Goal: Information Seeking & Learning: Compare options

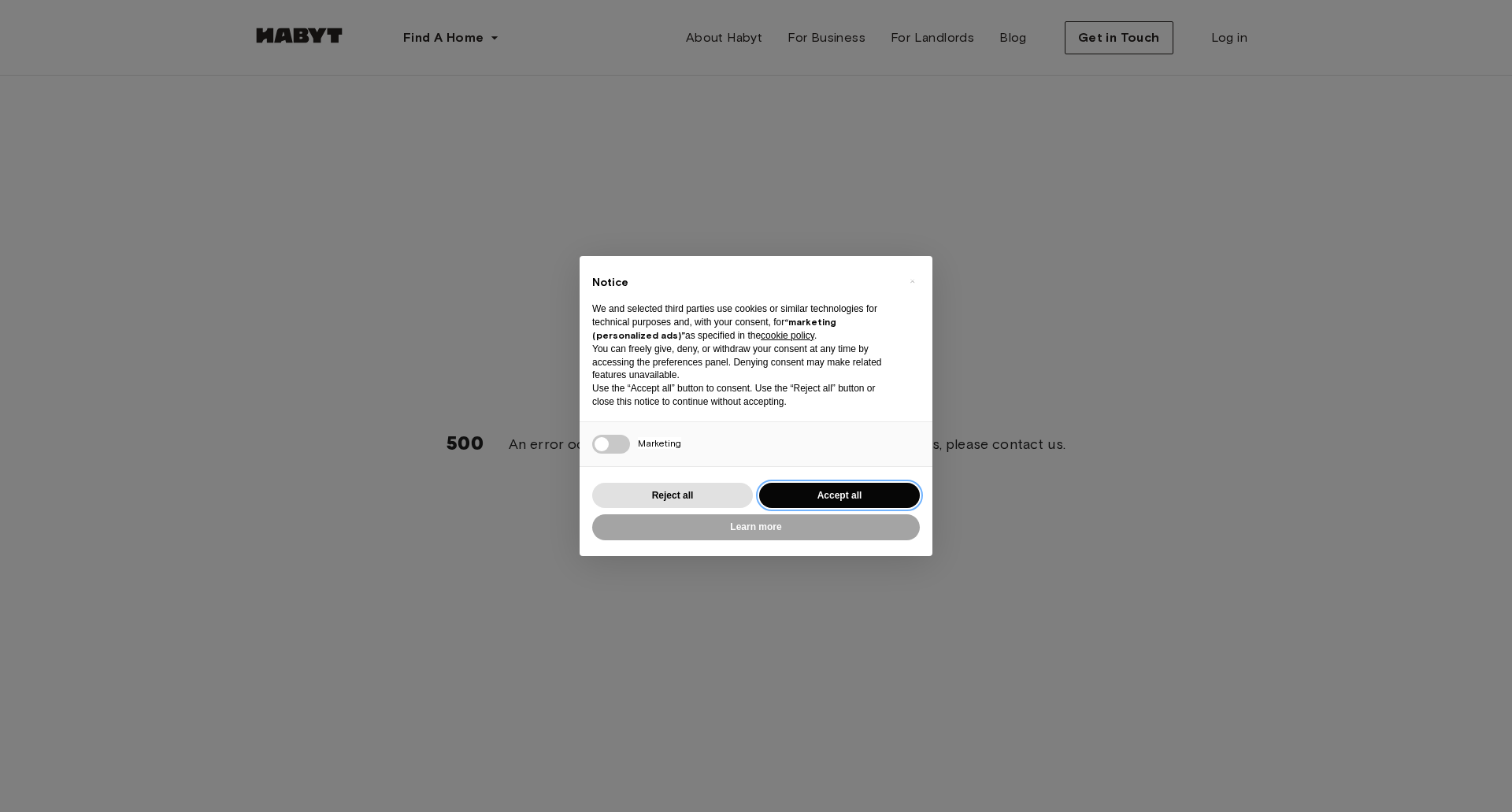
click at [811, 491] on button "Accept all" at bounding box center [839, 495] width 161 height 26
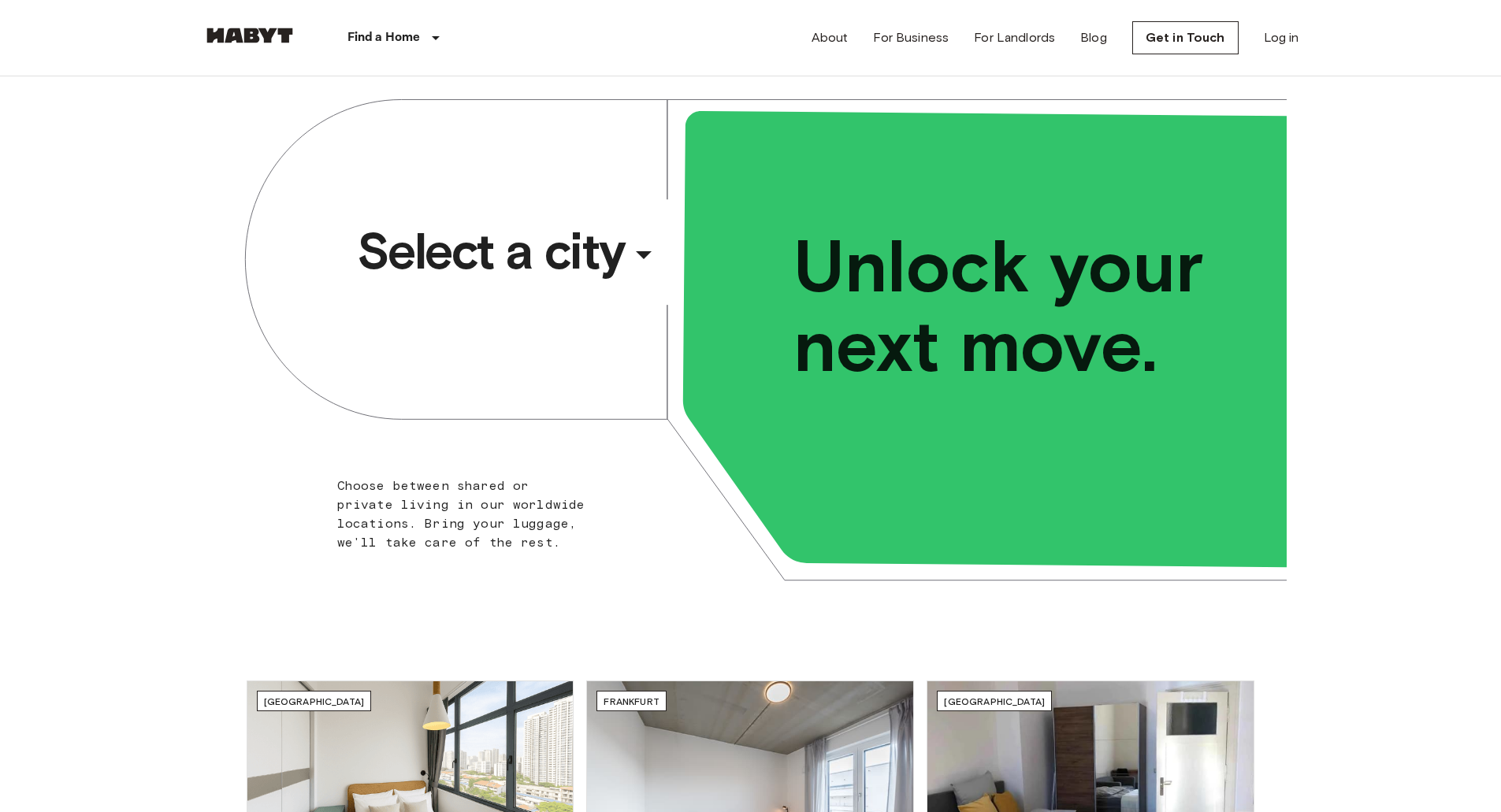
click at [538, 246] on span "Select a city" at bounding box center [491, 251] width 268 height 63
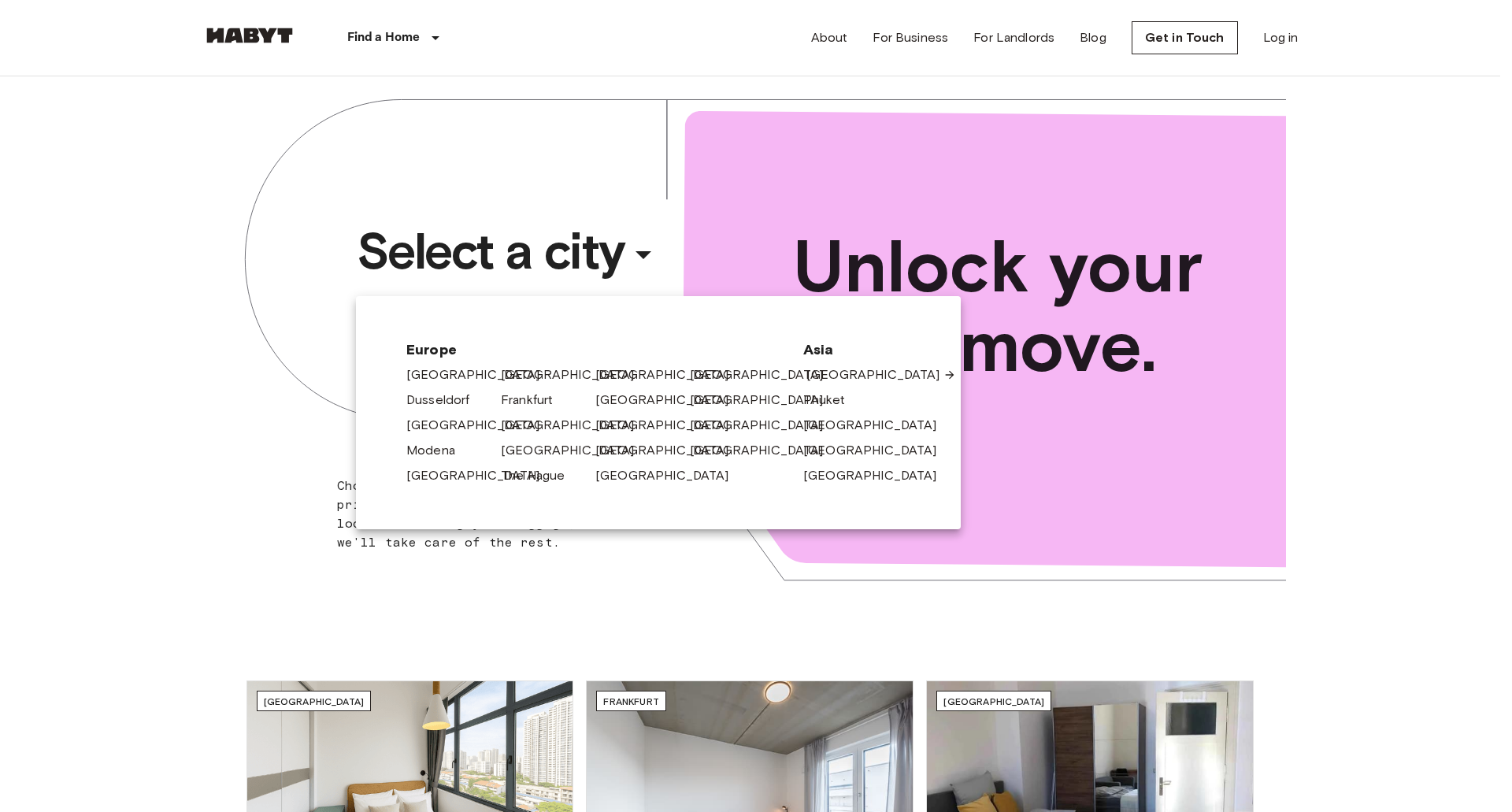
click at [824, 385] on link "[GEOGRAPHIC_DATA]" at bounding box center [881, 375] width 150 height 19
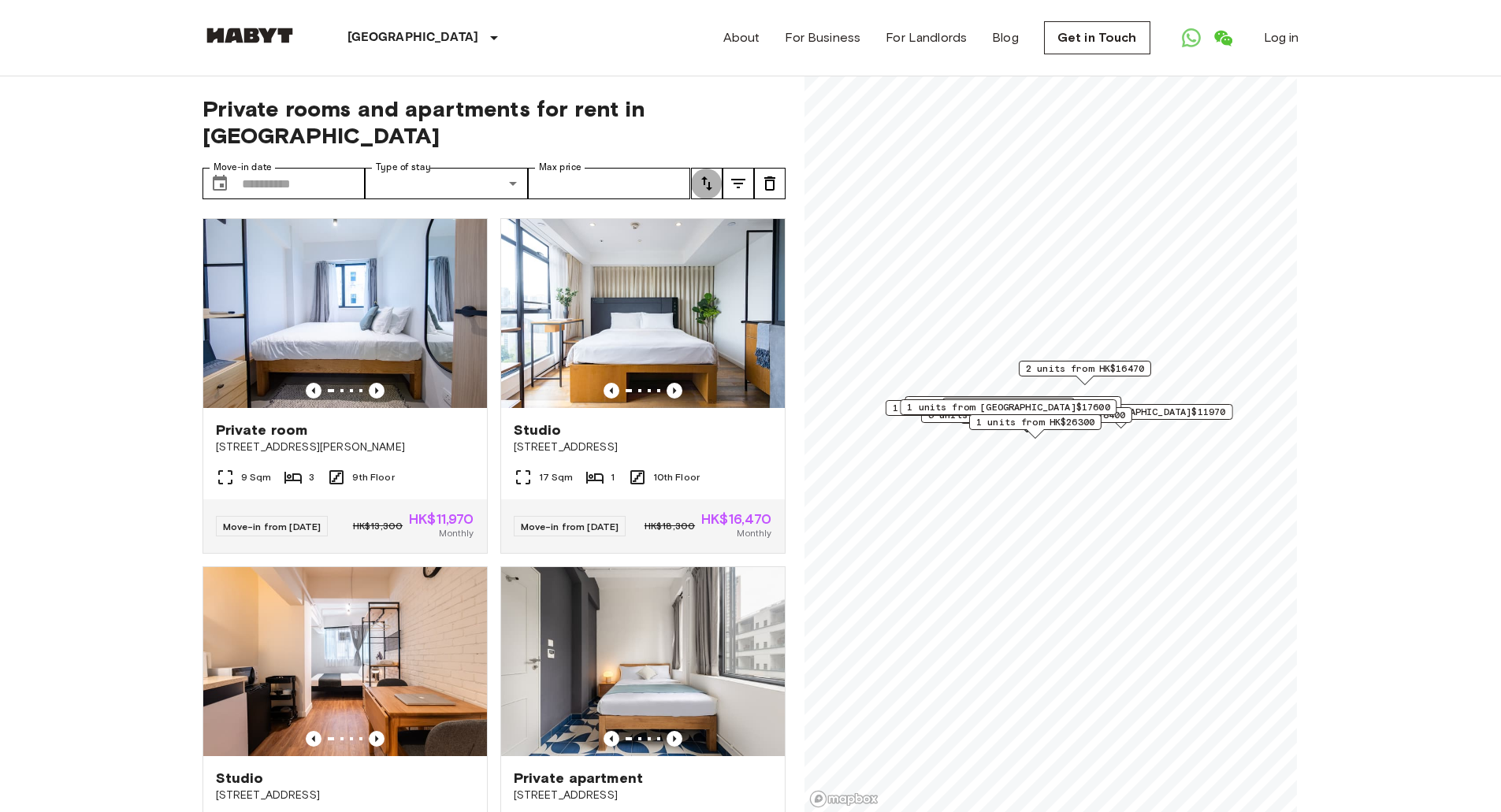
click at [705, 174] on icon "tune" at bounding box center [707, 183] width 19 height 19
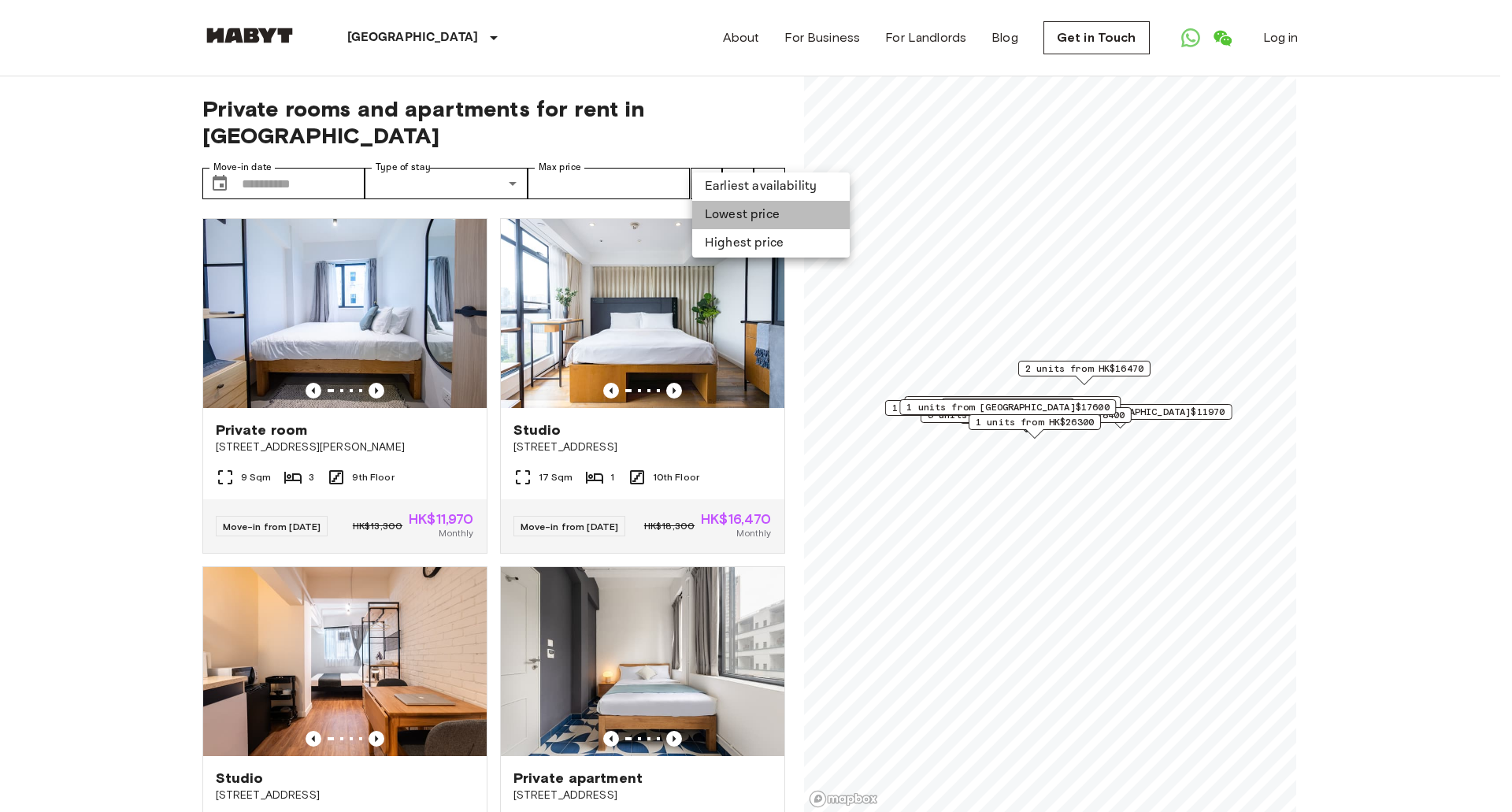
click at [728, 224] on li "Lowest price" at bounding box center [771, 215] width 158 height 28
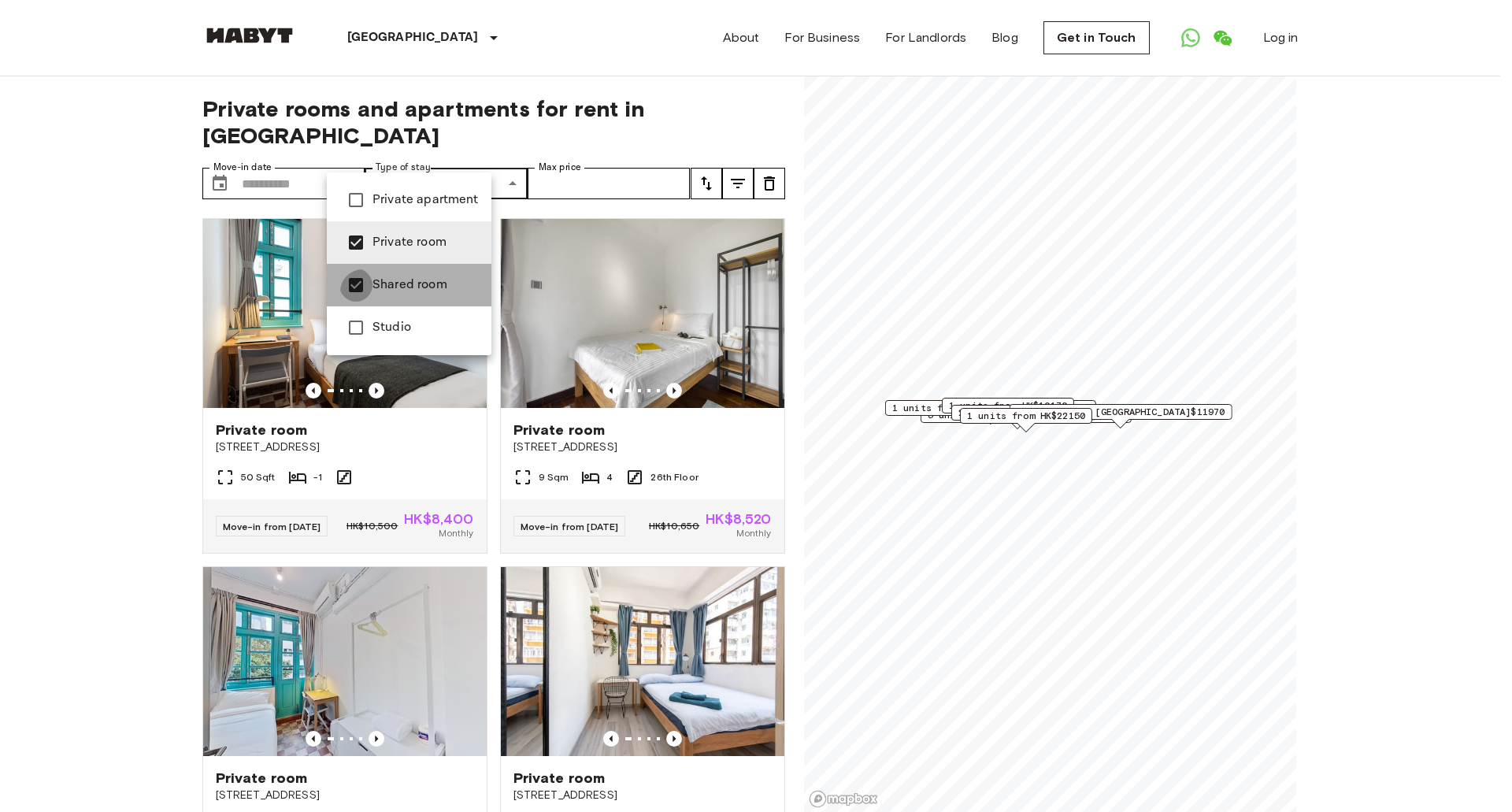
type input "**********"
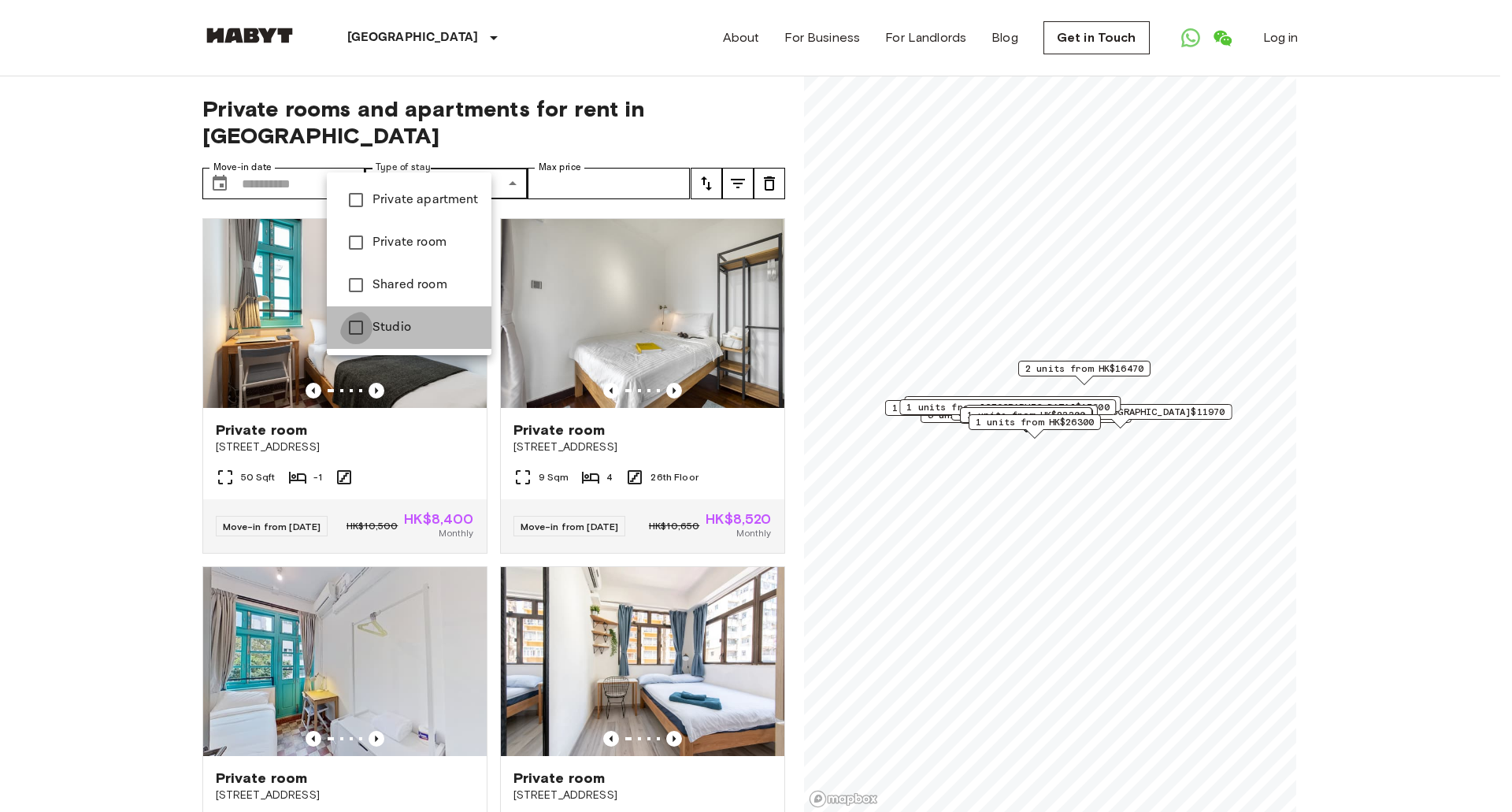
type input "******"
type input "**********"
click at [66, 339] on div at bounding box center [756, 406] width 1512 height 812
click at [141, 353] on div at bounding box center [756, 406] width 1512 height 812
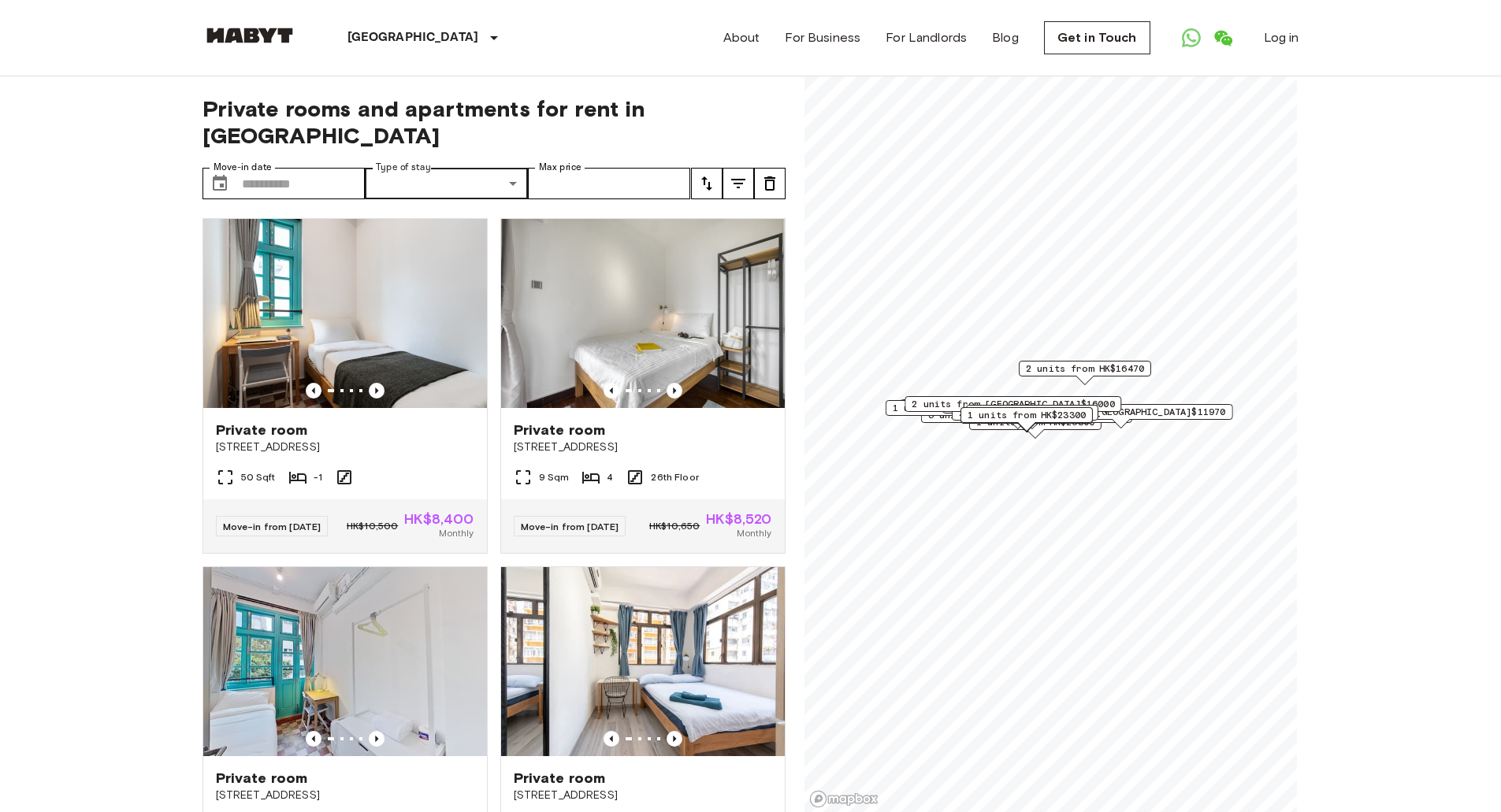
click at [479, 132] on div "Private rooms and apartments for rent in Hong Kong Move-in date ​ Move-in date …" at bounding box center [494, 443] width 583 height 736
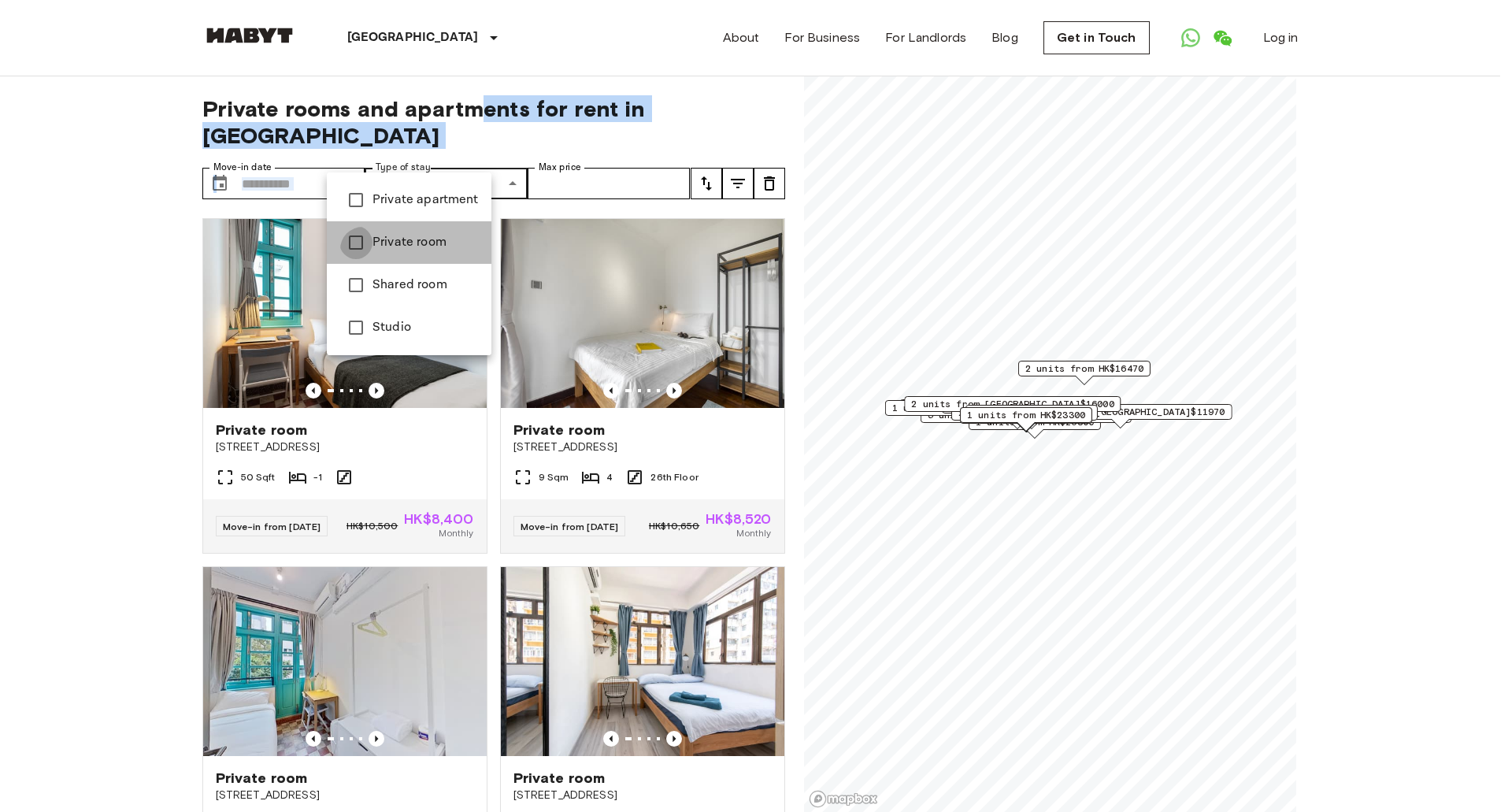
type input "**********"
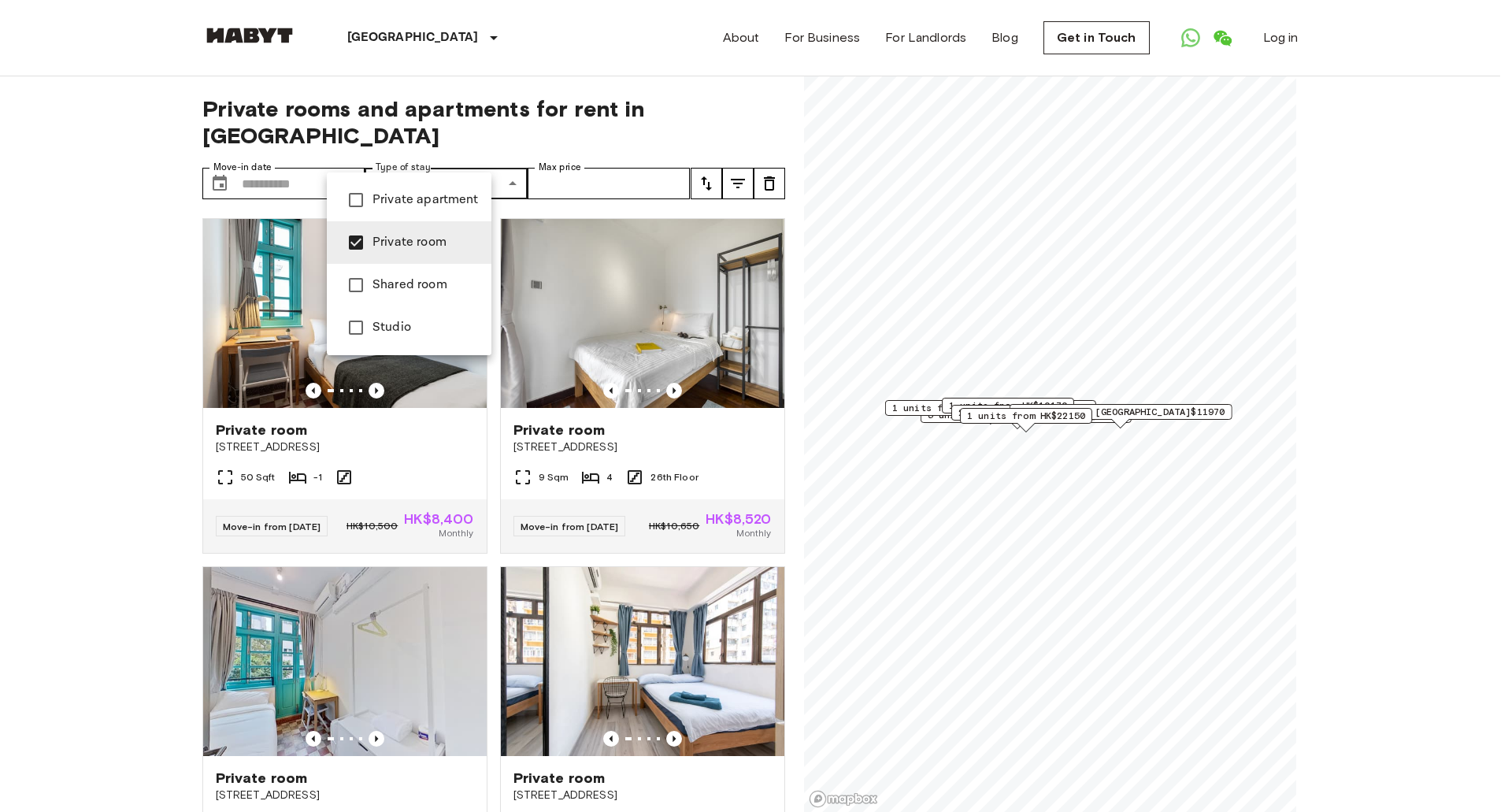
click at [142, 382] on div at bounding box center [756, 406] width 1512 height 812
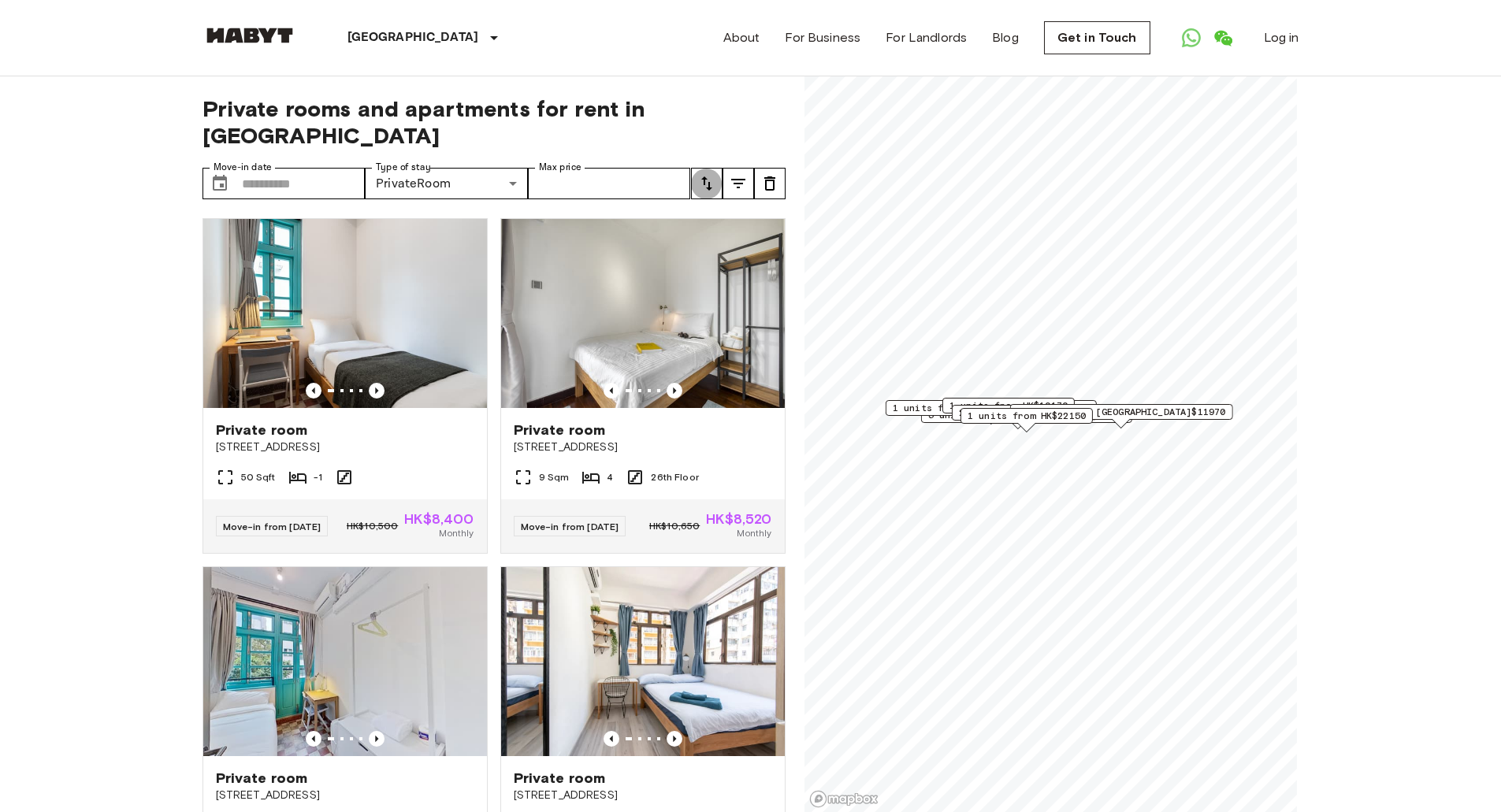
click at [703, 174] on icon "tune" at bounding box center [707, 183] width 19 height 19
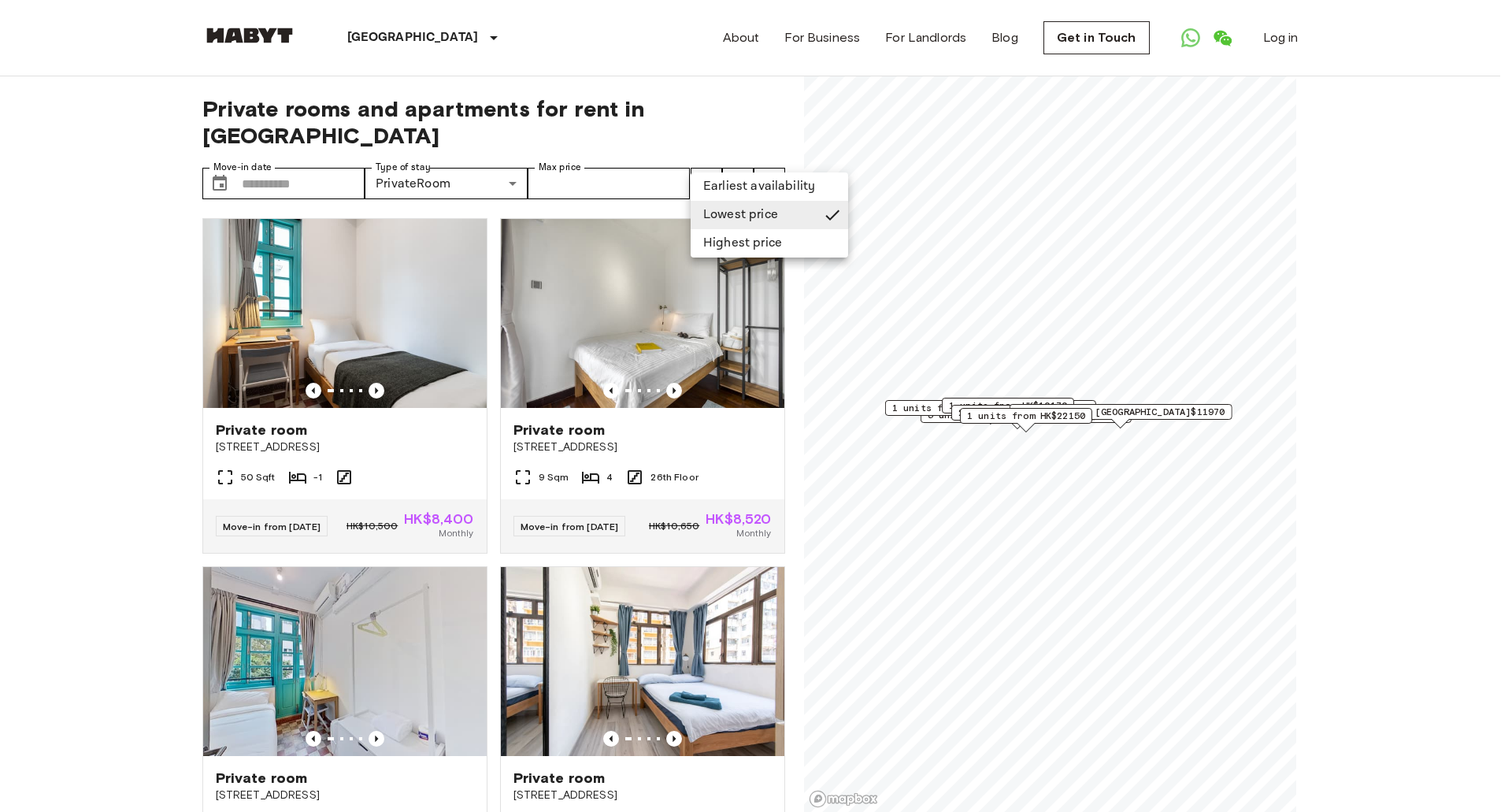
click at [731, 229] on li "Lowest price" at bounding box center [769, 215] width 158 height 28
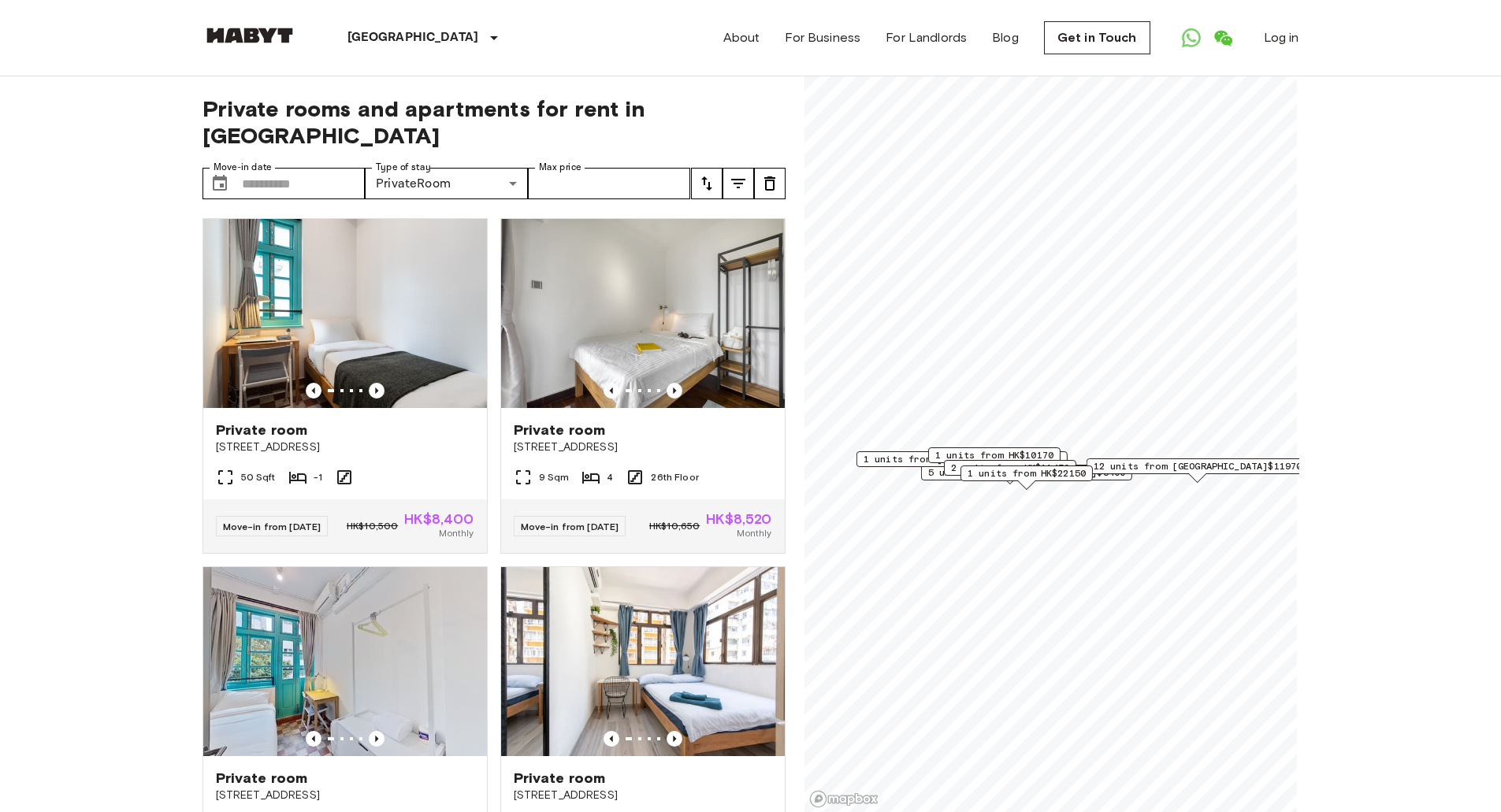
drag, startPoint x: 149, startPoint y: 229, endPoint x: 161, endPoint y: 320, distance: 91.8
click at [252, 39] on img at bounding box center [250, 36] width 95 height 16
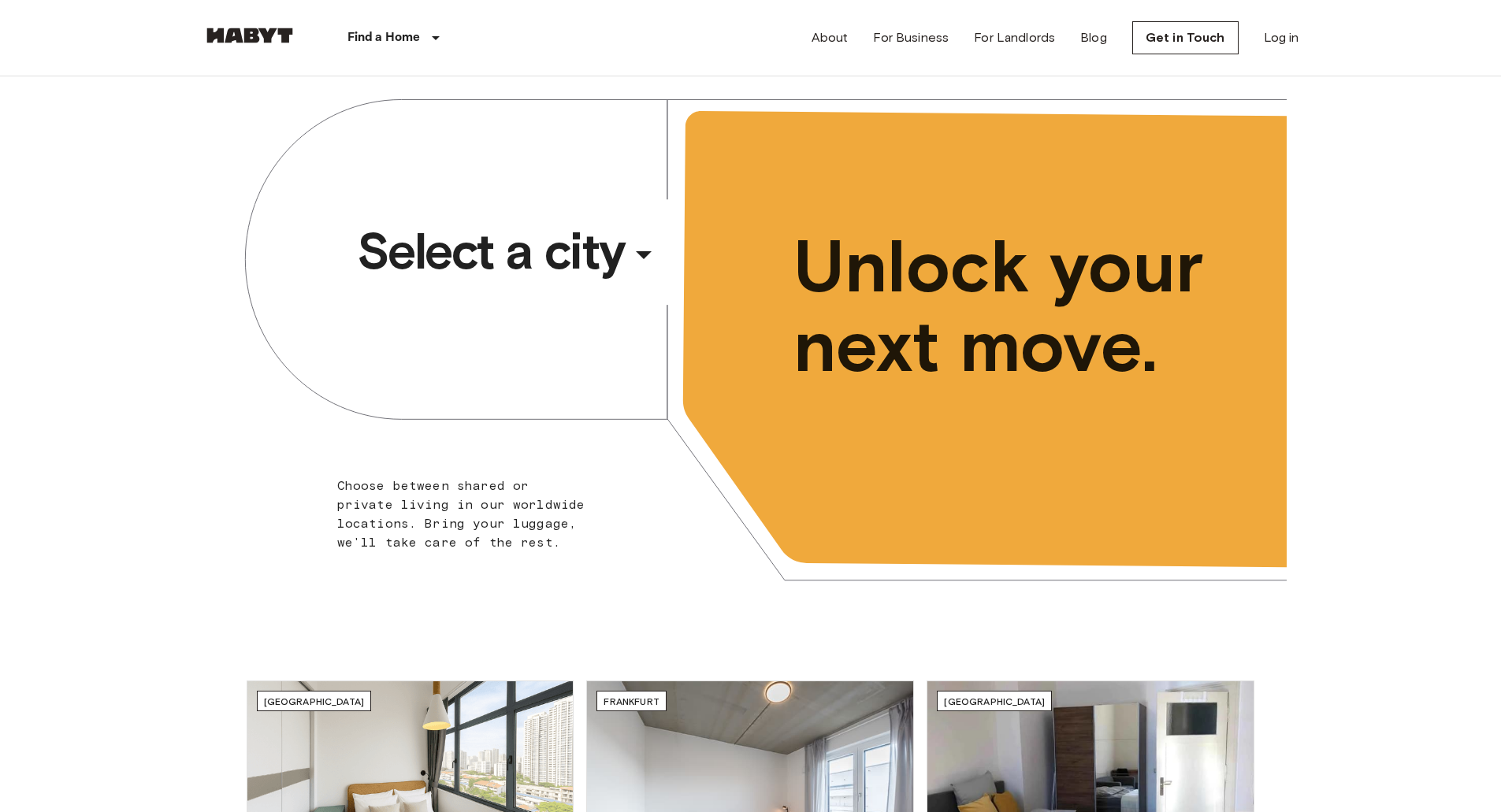
click at [504, 267] on span "Select a city" at bounding box center [491, 251] width 268 height 63
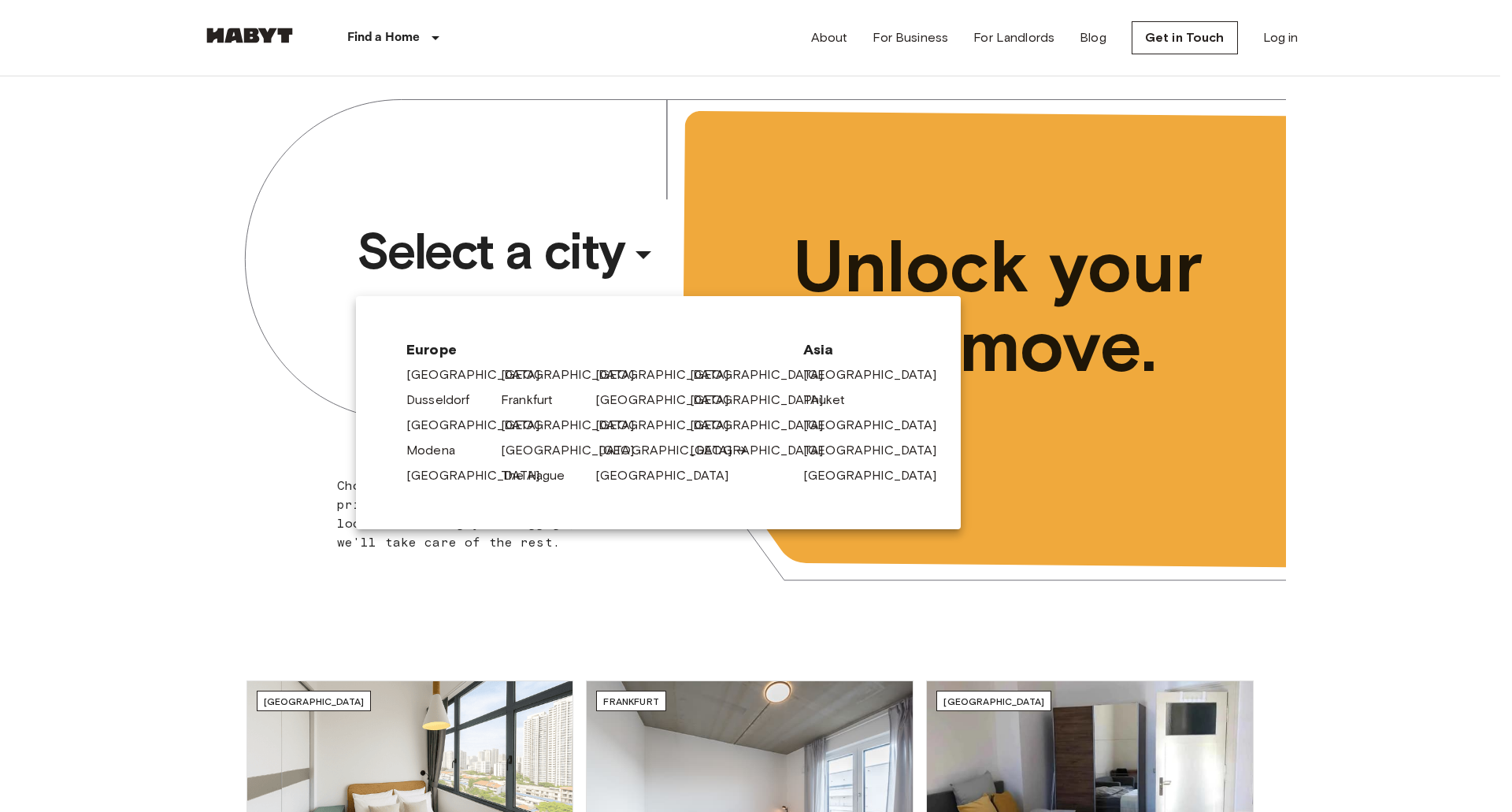
click at [615, 459] on link "[GEOGRAPHIC_DATA]" at bounding box center [673, 450] width 150 height 19
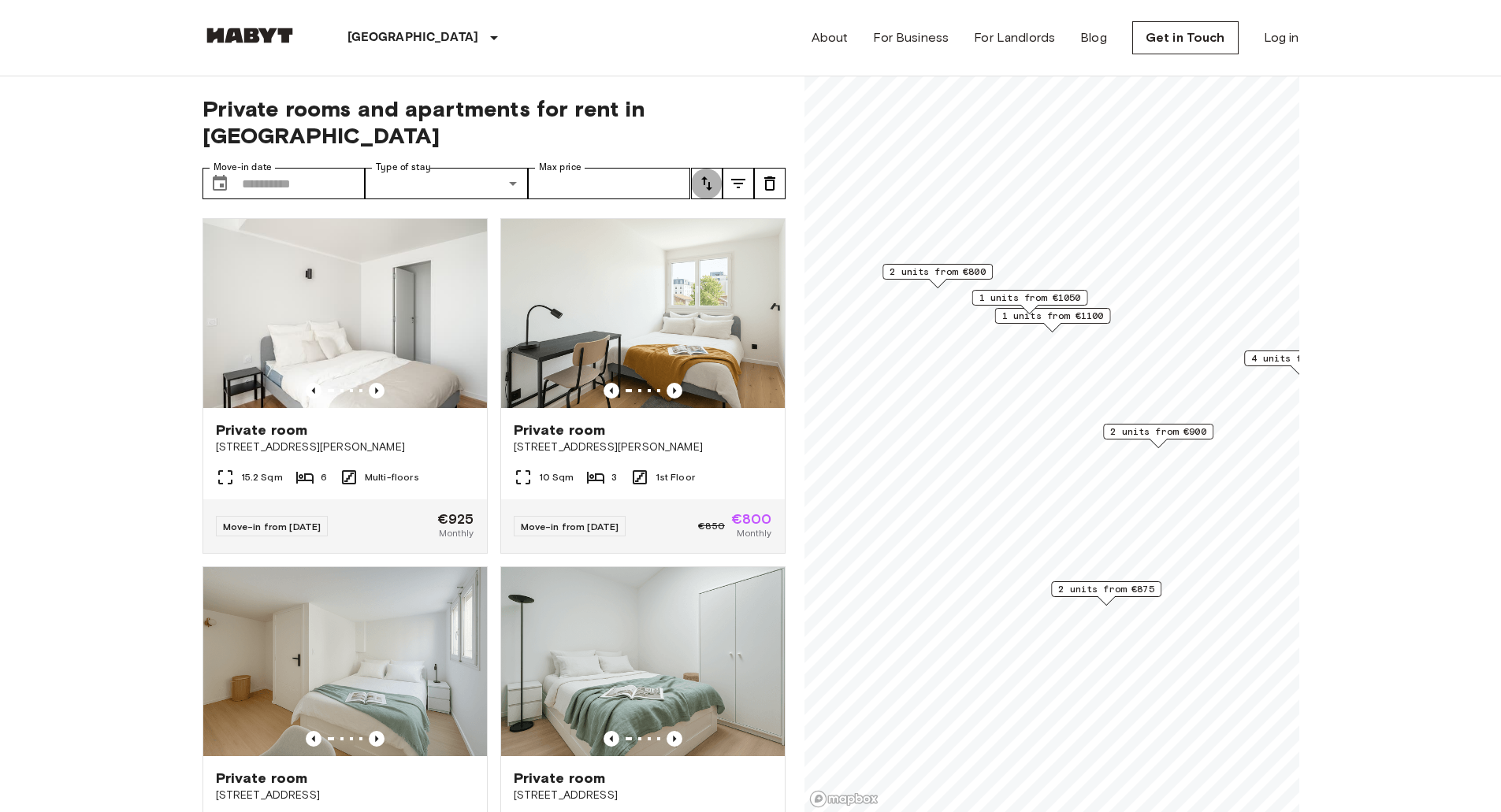
click at [709, 174] on icon "tune" at bounding box center [707, 183] width 19 height 19
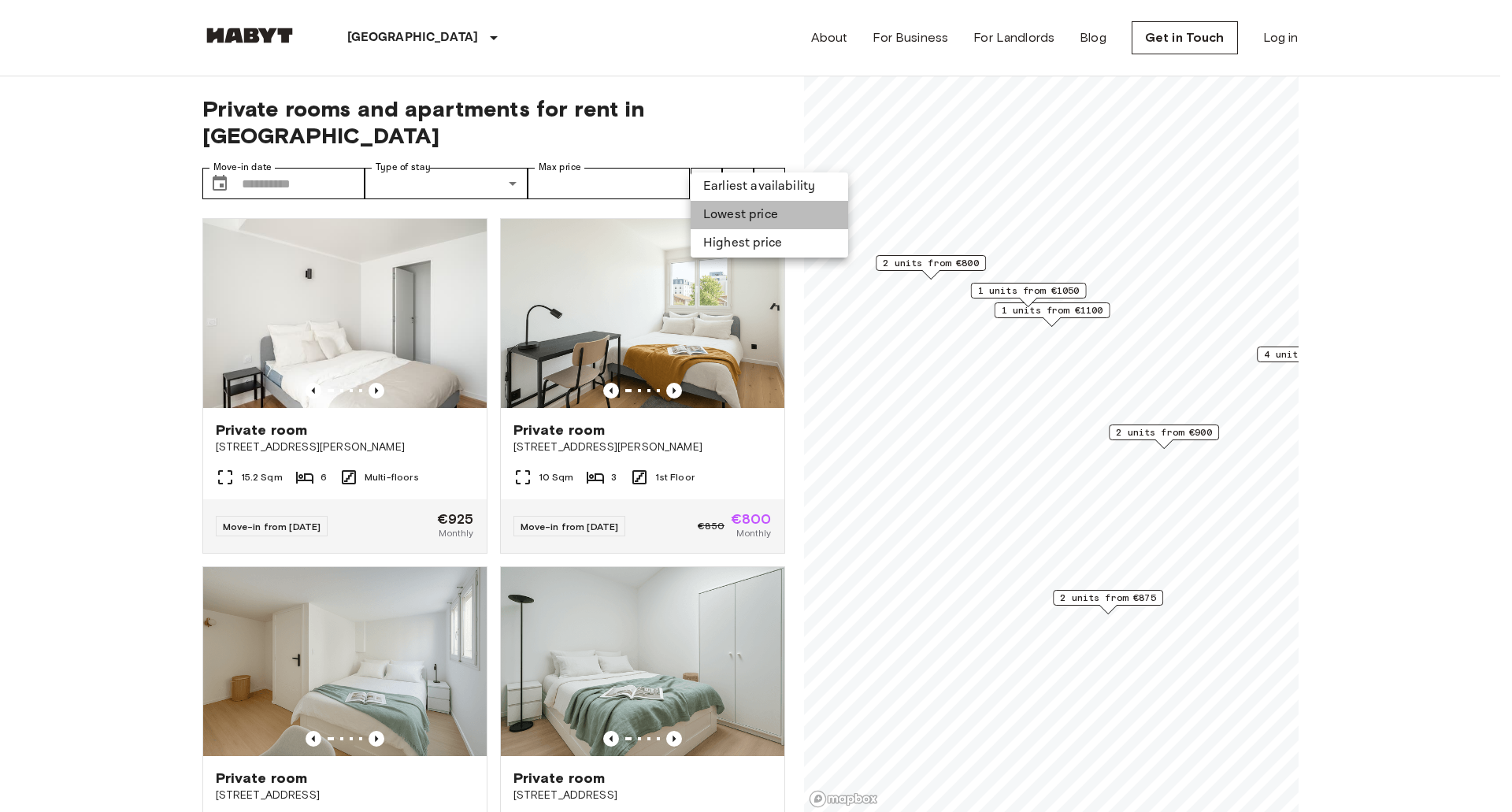
click at [744, 229] on li "Lowest price" at bounding box center [769, 215] width 158 height 28
